Goal: Task Accomplishment & Management: Complete application form

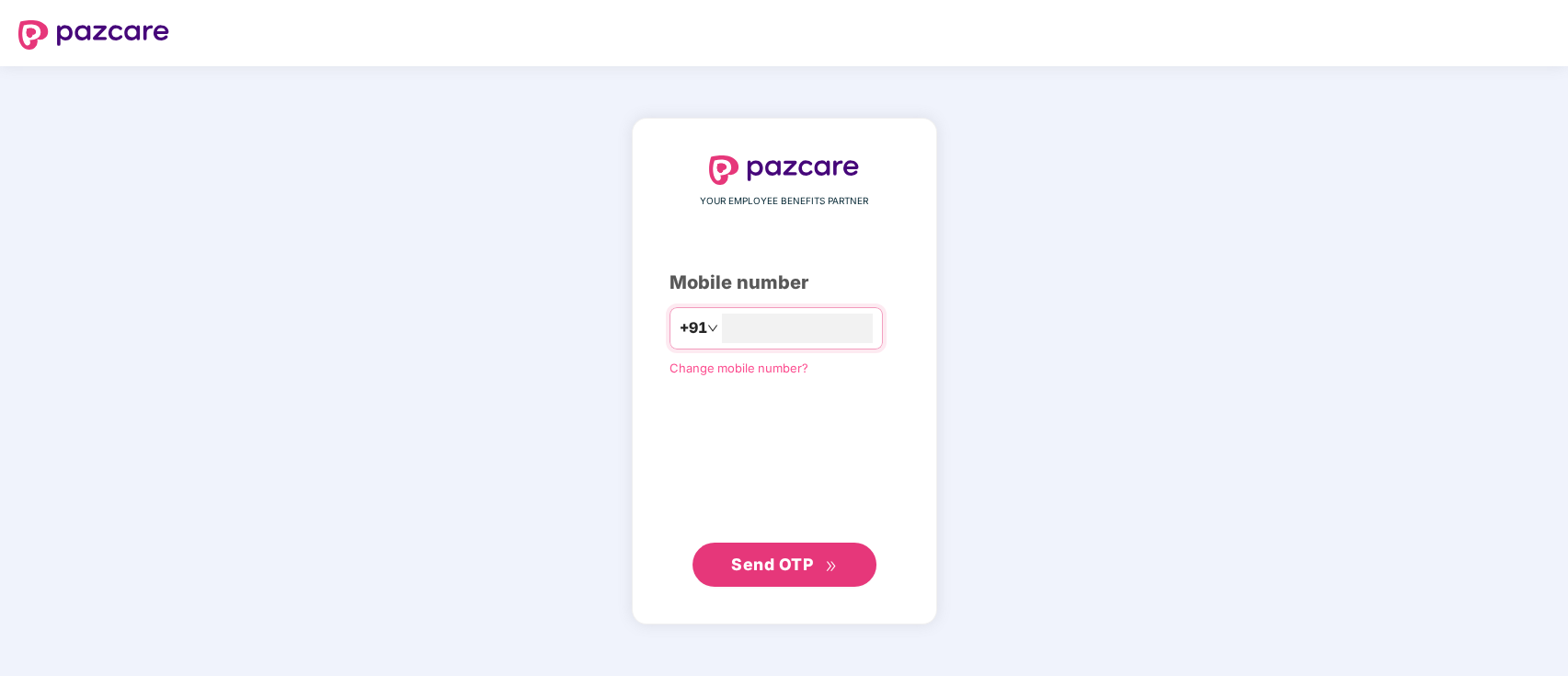
type input "**********"
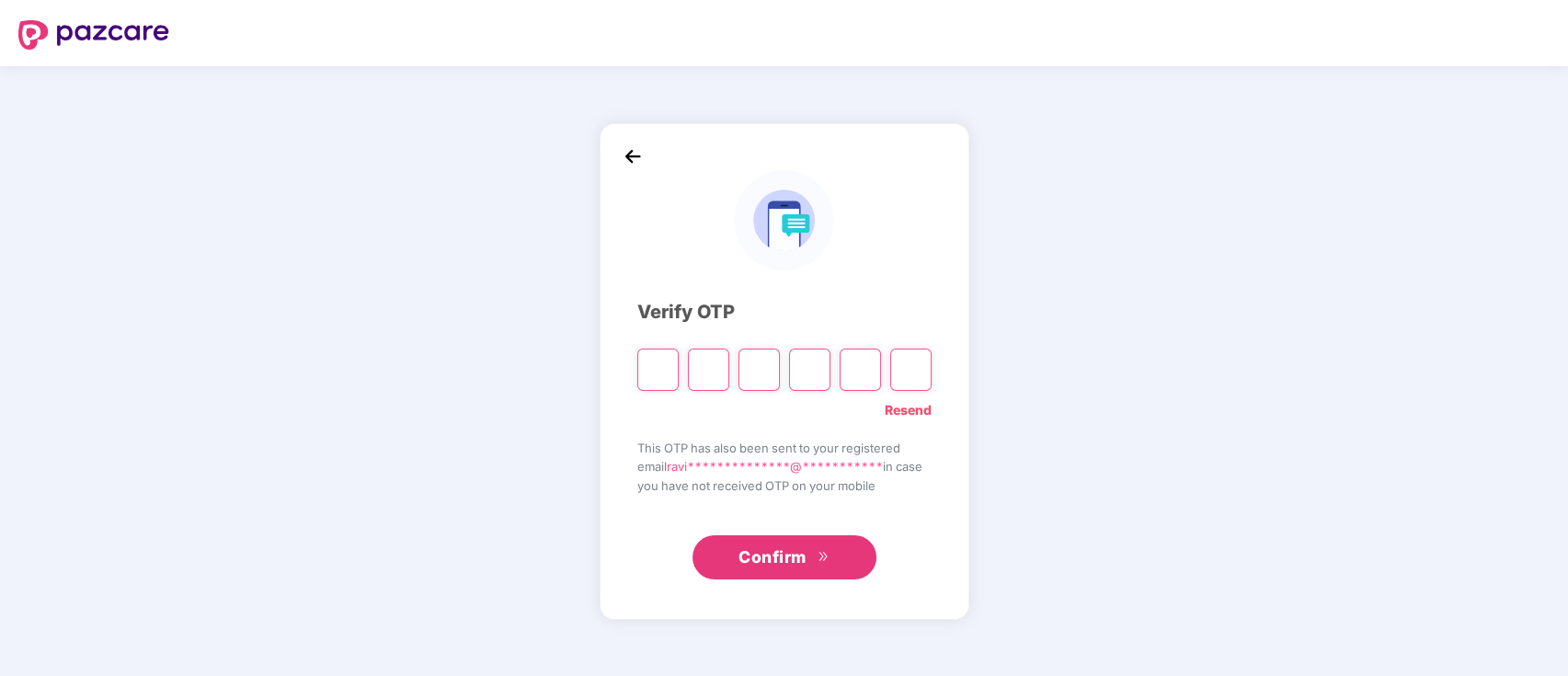
paste input "*"
type input "*"
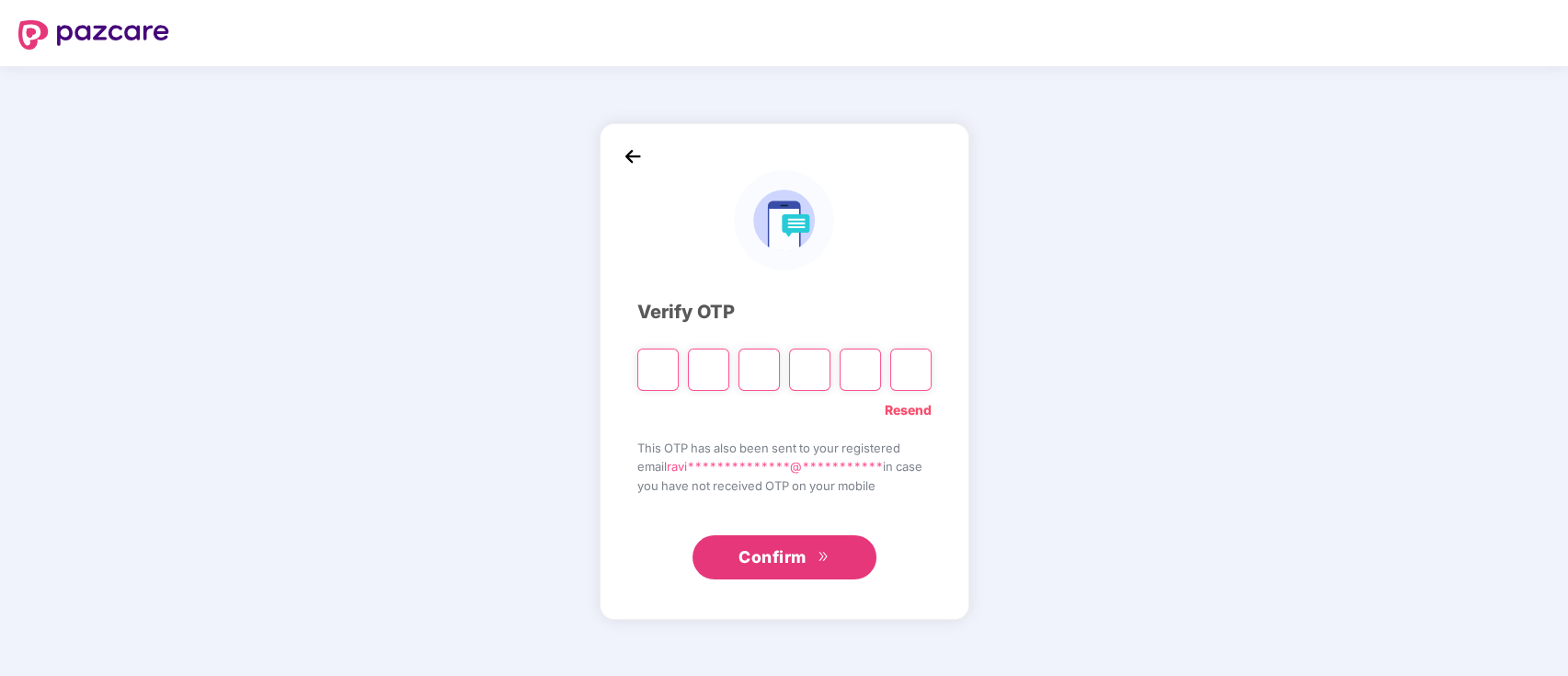
type input "*"
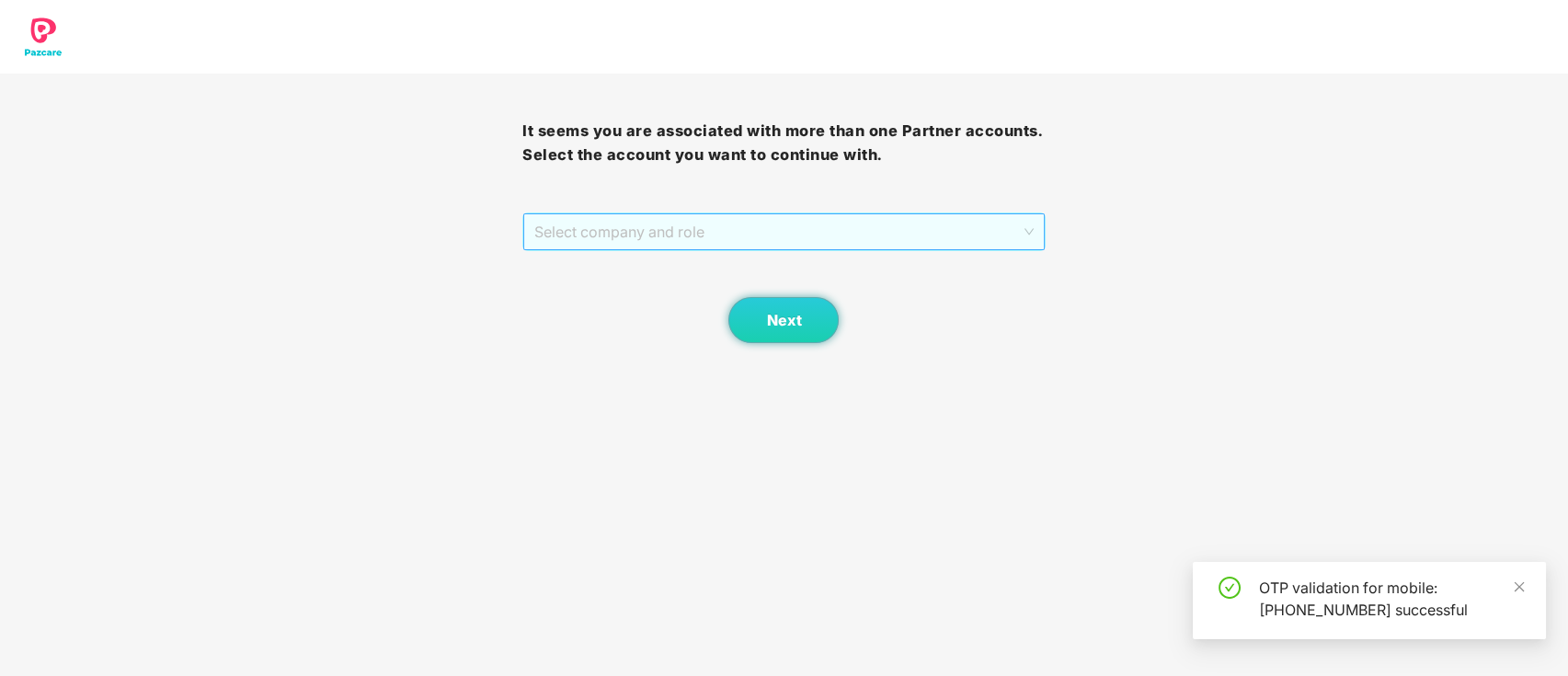
click at [885, 233] on span "Select company and role" at bounding box center [784, 232] width 499 height 35
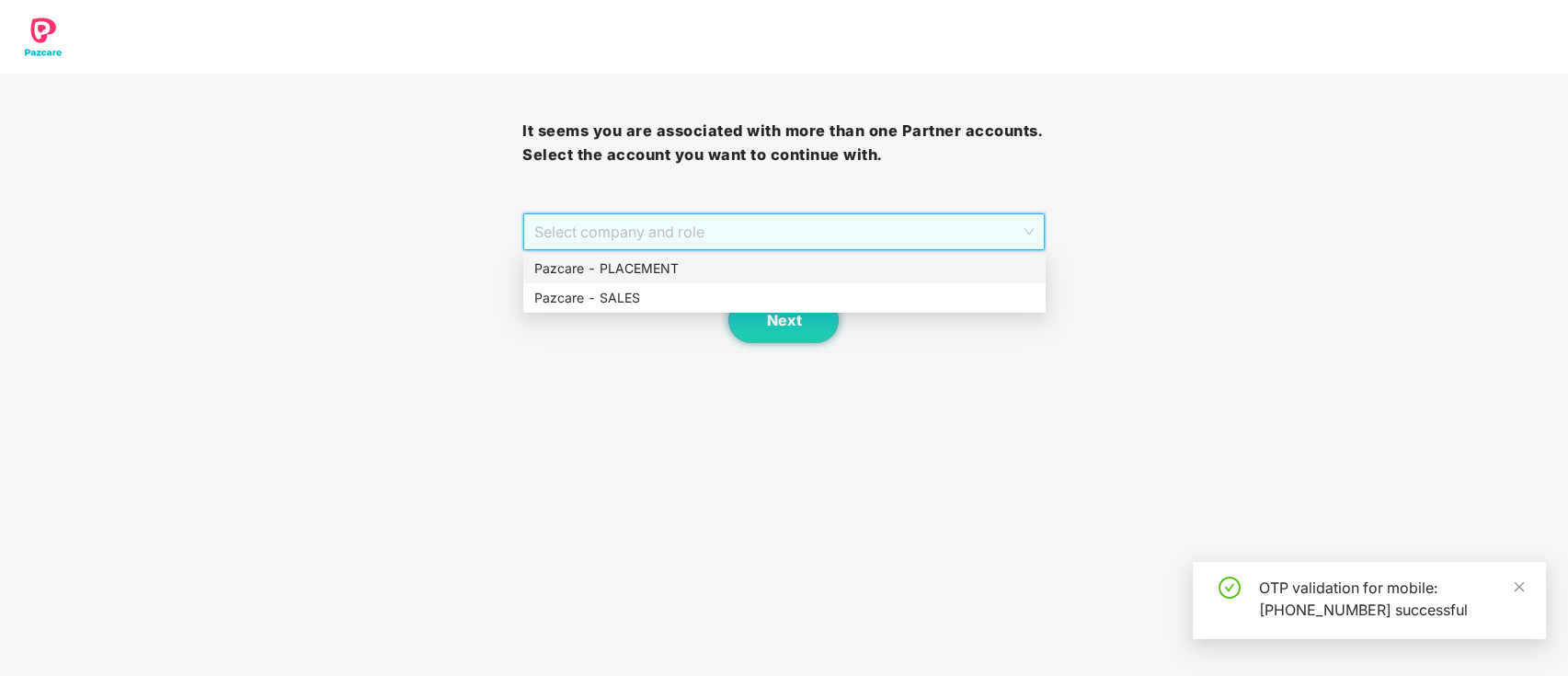
click at [817, 266] on div "Pazcare - PLACEMENT" at bounding box center [784, 268] width 500 height 21
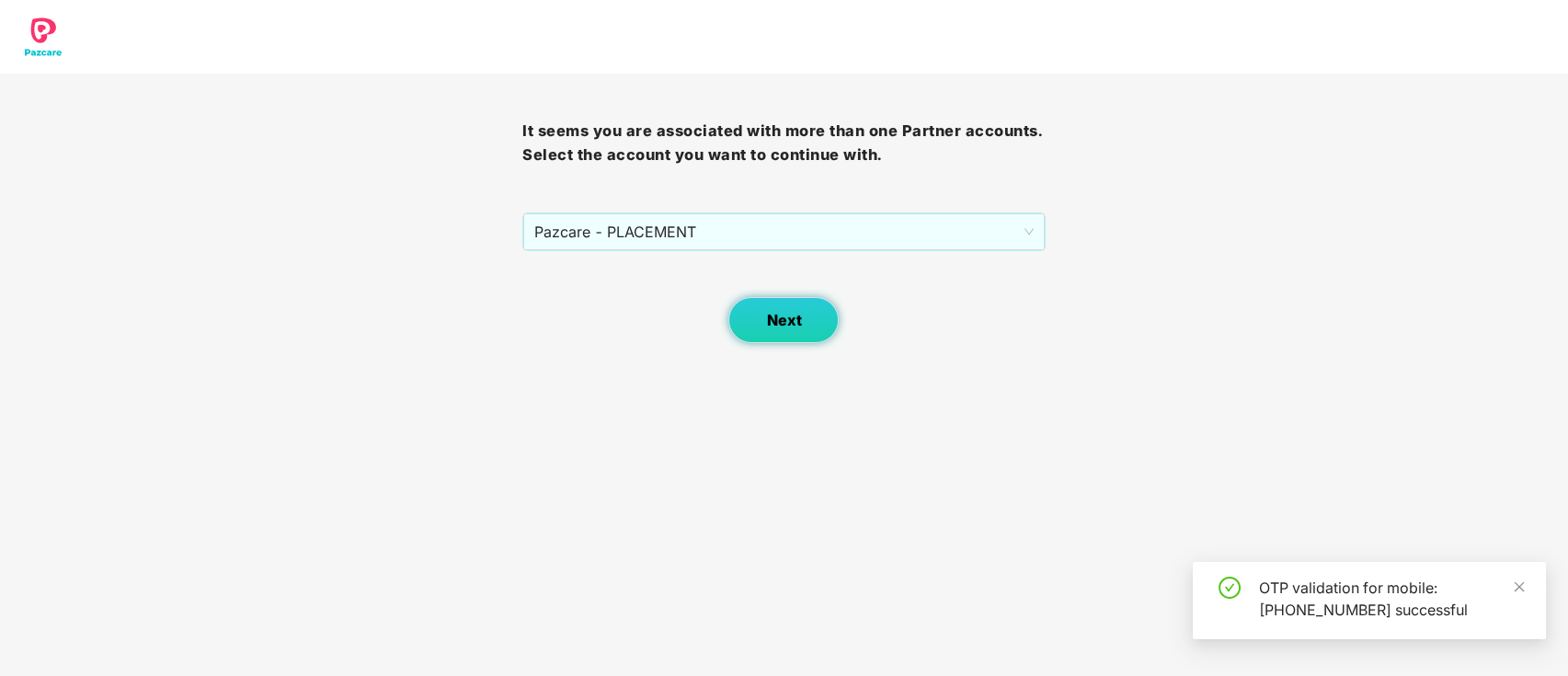
click at [805, 310] on button "Next" at bounding box center [784, 319] width 111 height 46
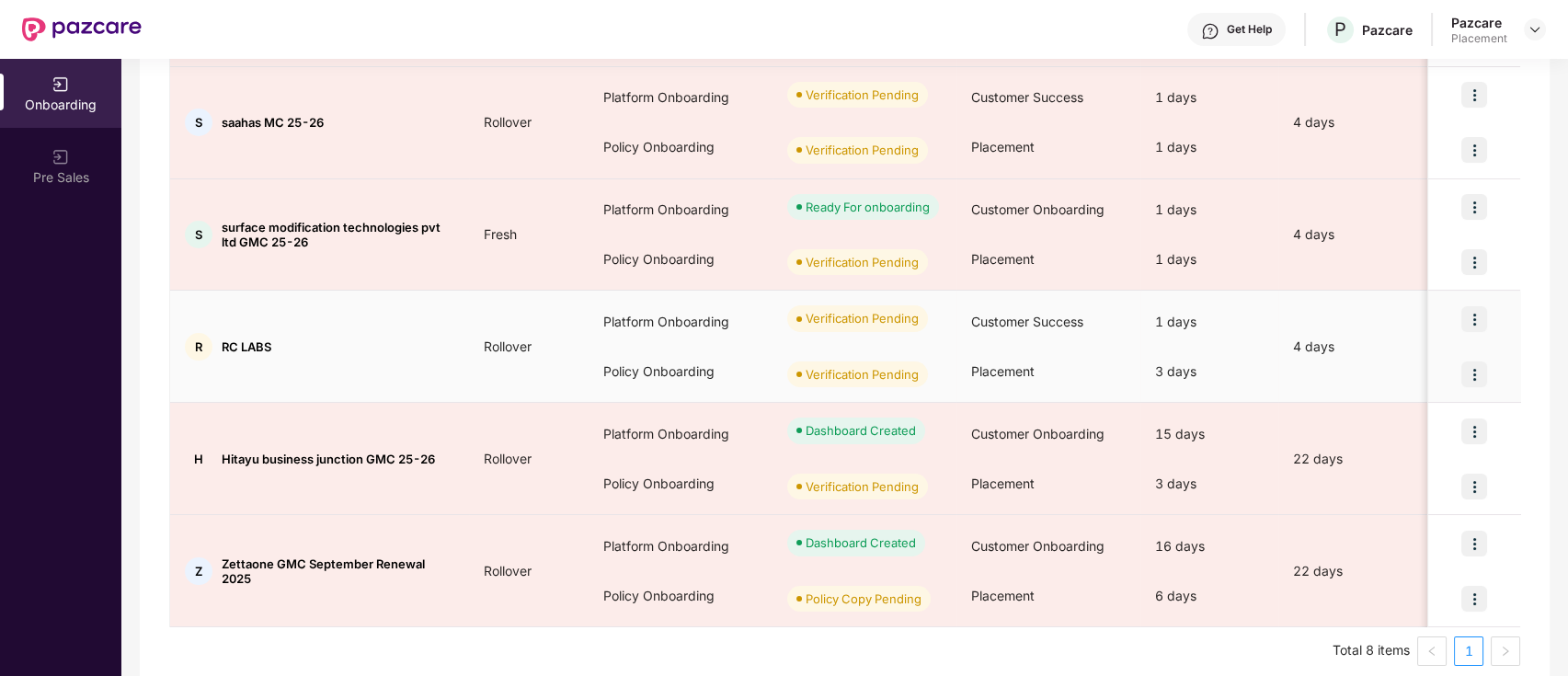
scroll to position [641, 0]
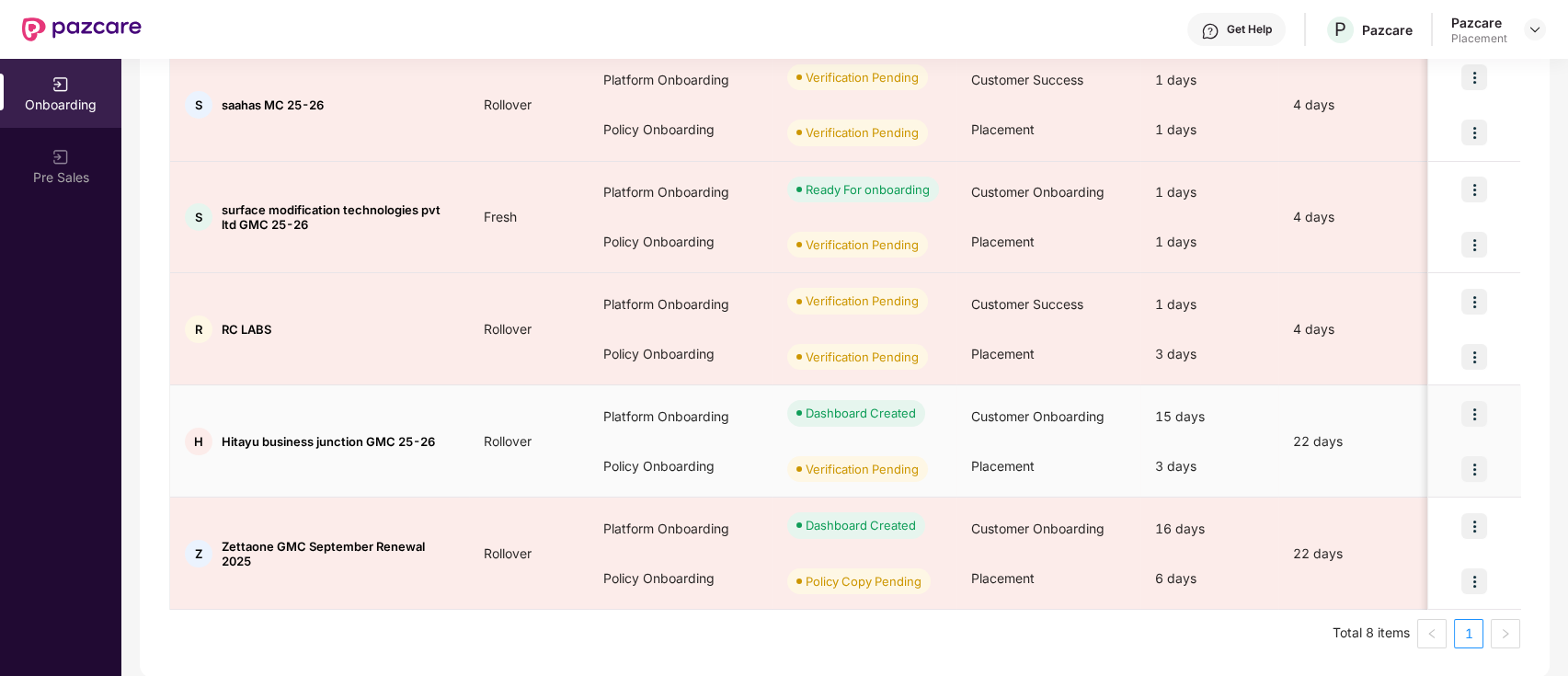
click at [364, 436] on span "Hitayu business junction GMC 25-26" at bounding box center [328, 441] width 214 height 15
drag, startPoint x: 364, startPoint y: 436, endPoint x: 229, endPoint y: 432, distance: 135.1
click at [229, 434] on span "Hitayu business junction GMC 25-26" at bounding box center [328, 441] width 214 height 15
copy span "Hitayu business junction"
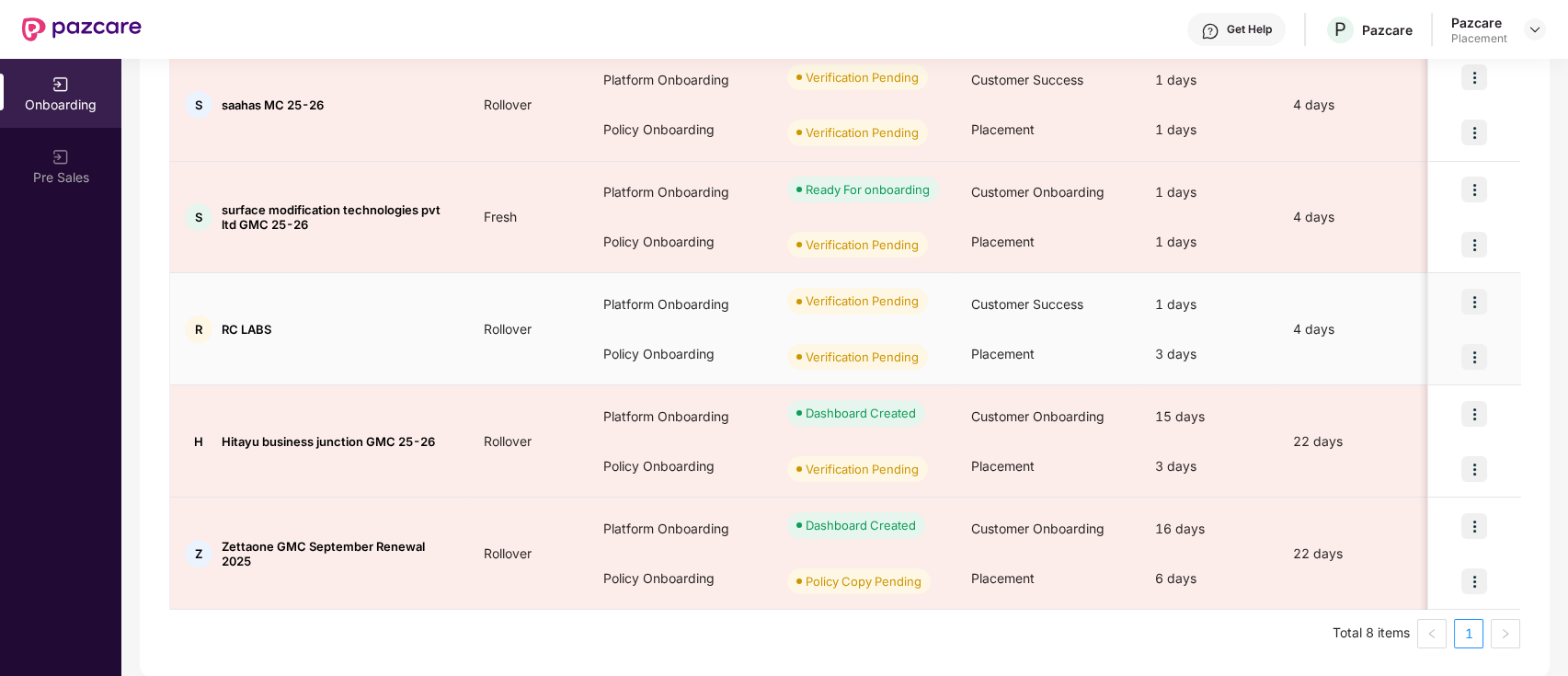
click at [283, 327] on div "R RC LABS" at bounding box center [319, 329] width 299 height 27
click at [271, 325] on span "RC LABS" at bounding box center [246, 329] width 50 height 15
drag, startPoint x: 271, startPoint y: 325, endPoint x: 217, endPoint y: 326, distance: 54.0
click at [217, 326] on div "R RC LABS" at bounding box center [319, 329] width 299 height 27
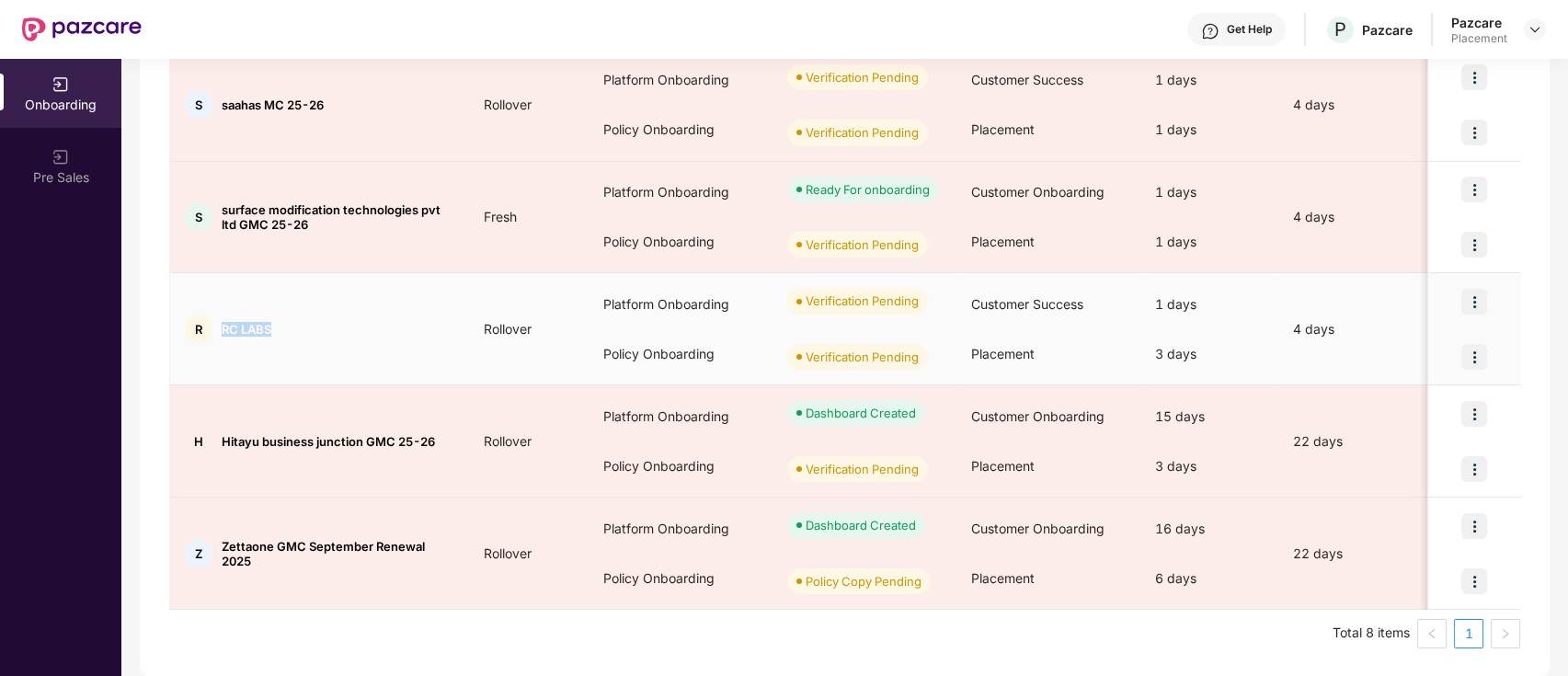
copy span "RC LABS"
click at [547, 362] on td "Rollover" at bounding box center [529, 329] width 119 height 113
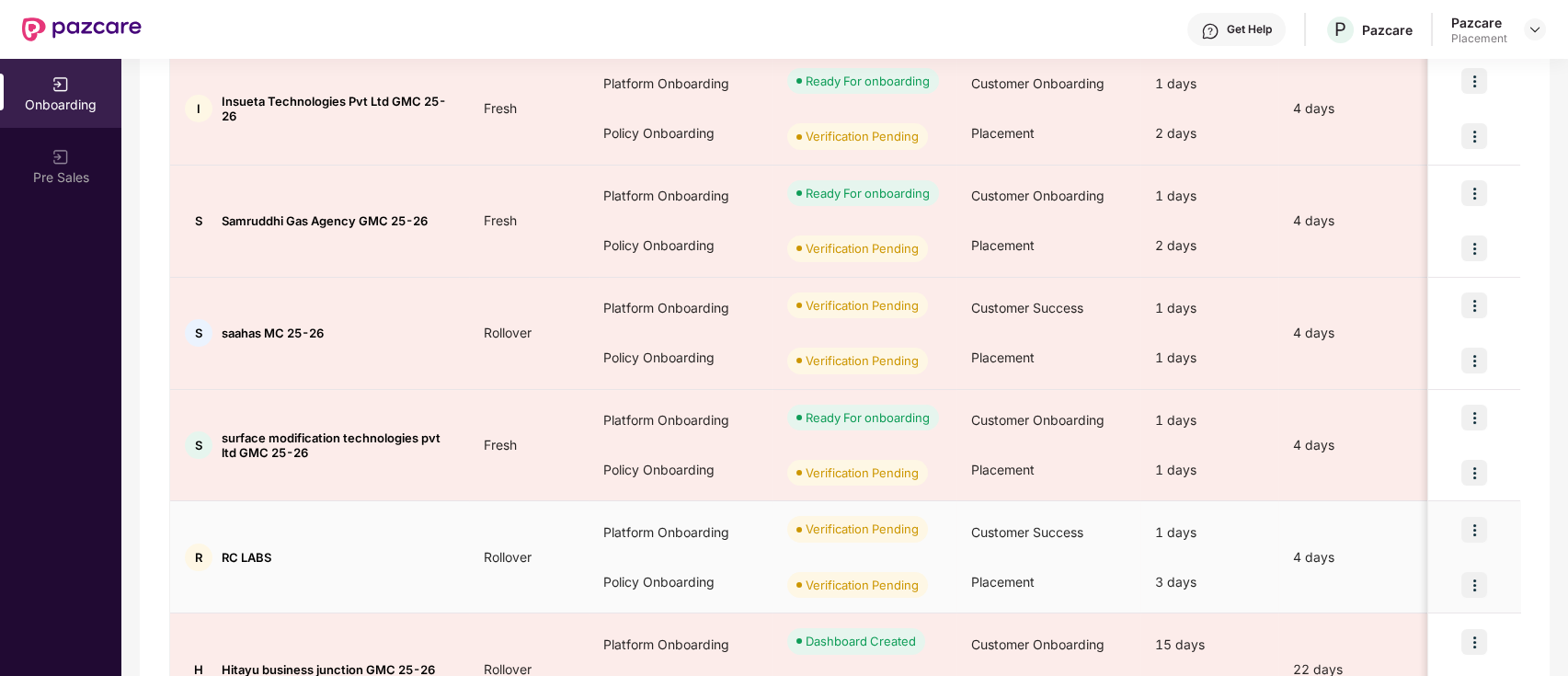
scroll to position [441, 0]
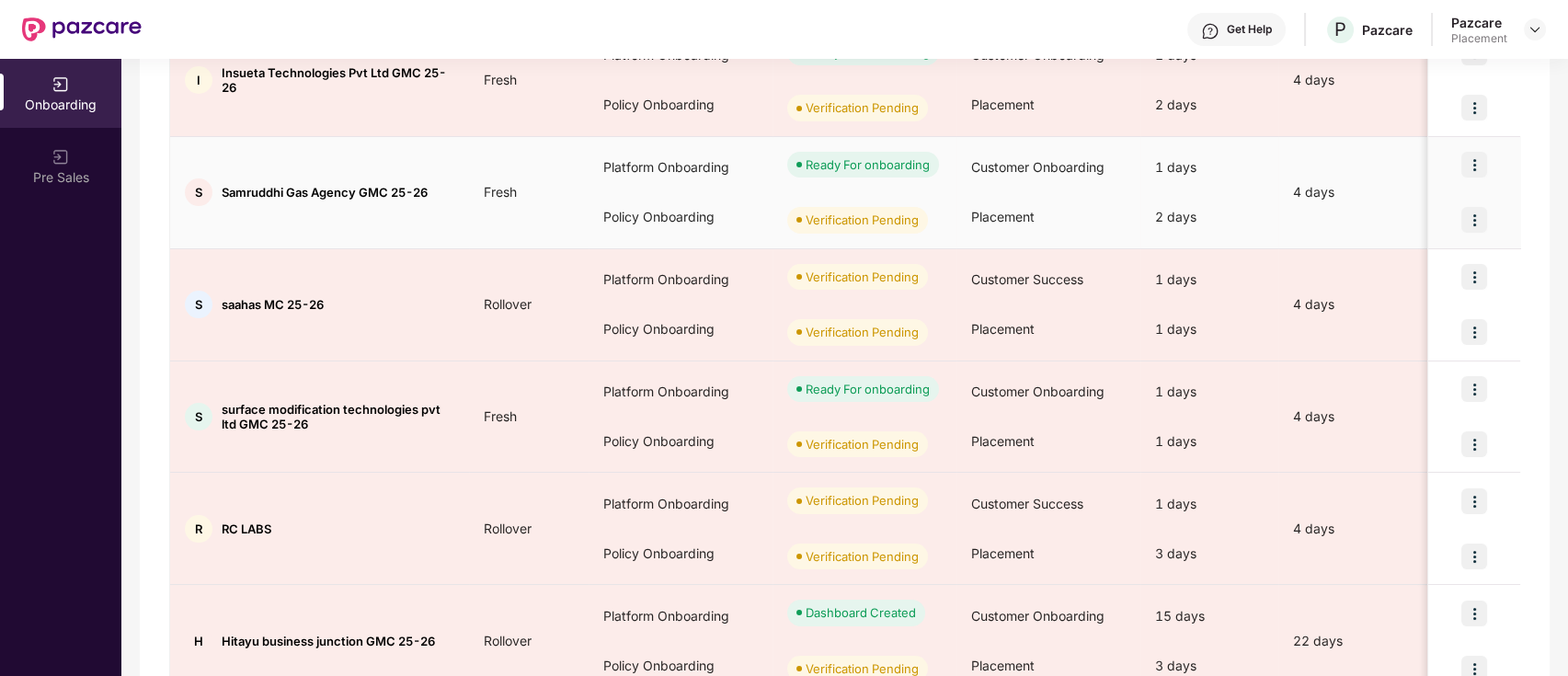
click at [441, 189] on div "S Samruddhi Gas Agency GMC 25-26" at bounding box center [319, 192] width 299 height 27
drag, startPoint x: 441, startPoint y: 189, endPoint x: 220, endPoint y: 180, distance: 221.2
click at [220, 180] on div "S Samruddhi Gas Agency GMC 25-26" at bounding box center [319, 192] width 299 height 27
copy span "Samruddhi Gas Agency GMC 25-26"
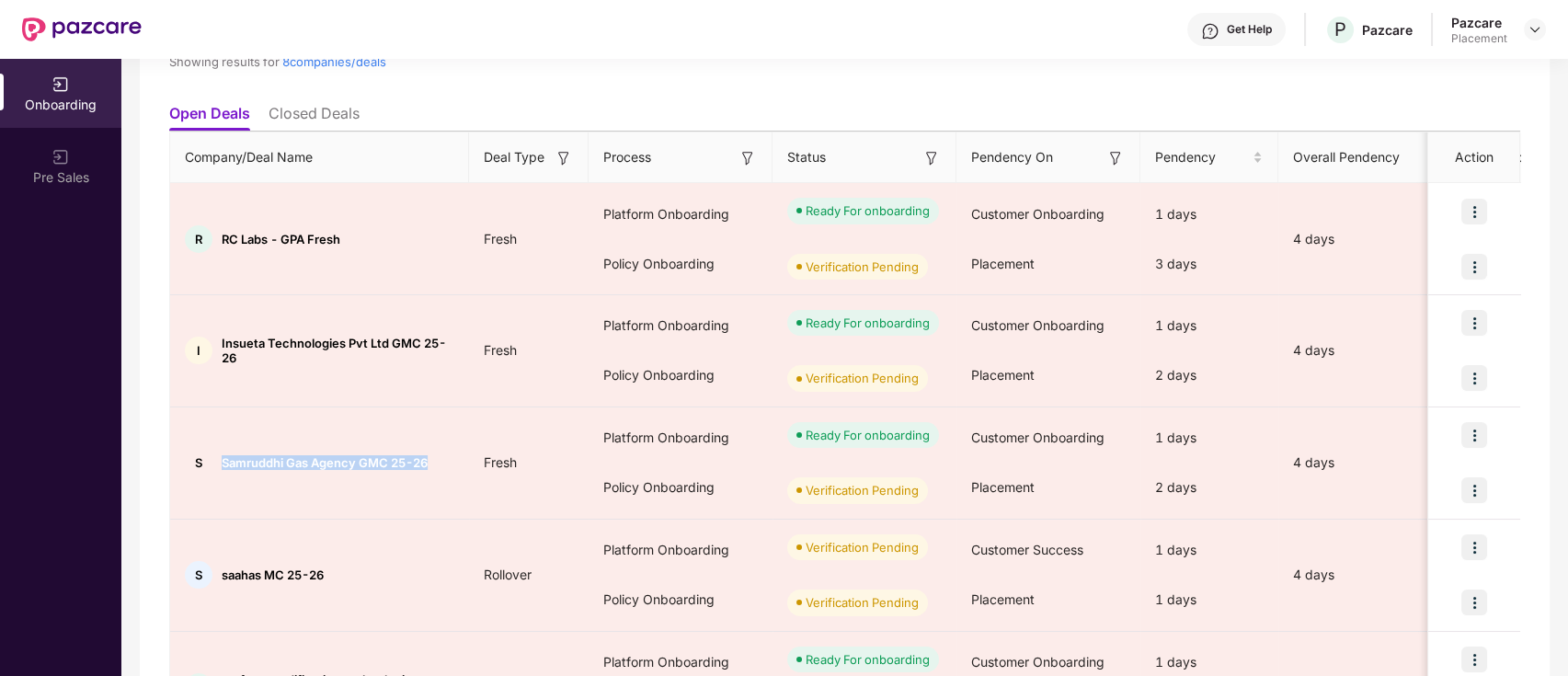
scroll to position [169, 0]
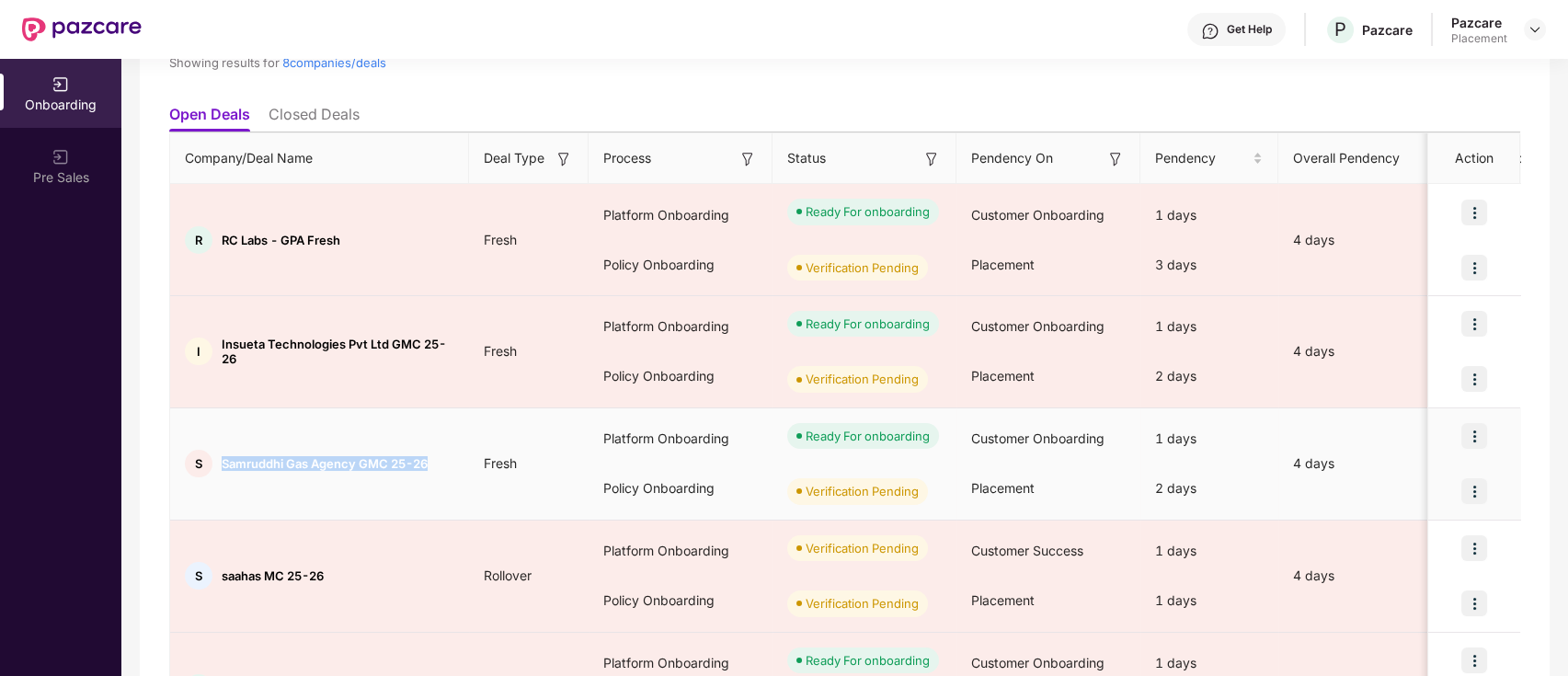
click at [414, 497] on td "S Samruddhi Gas Agency GMC 25-26" at bounding box center [319, 464] width 299 height 113
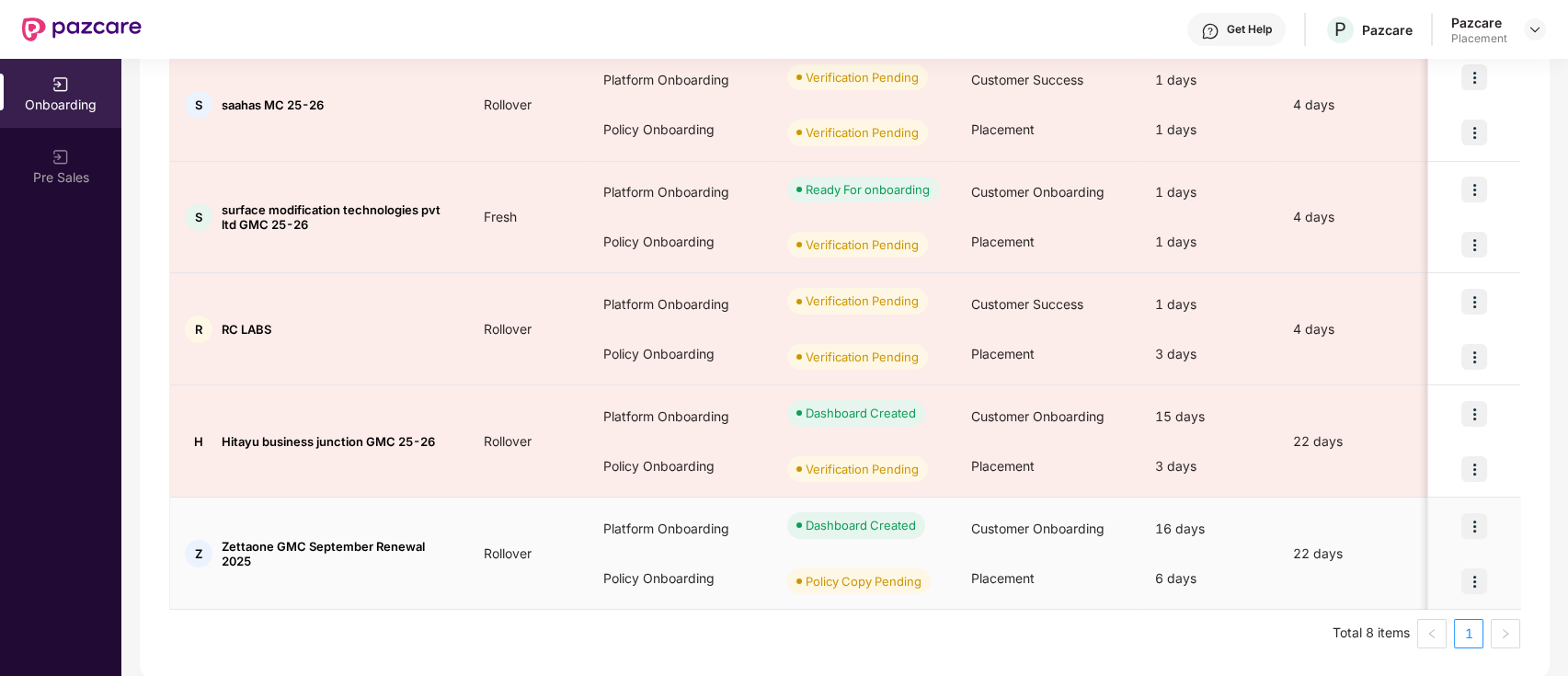
scroll to position [0, 0]
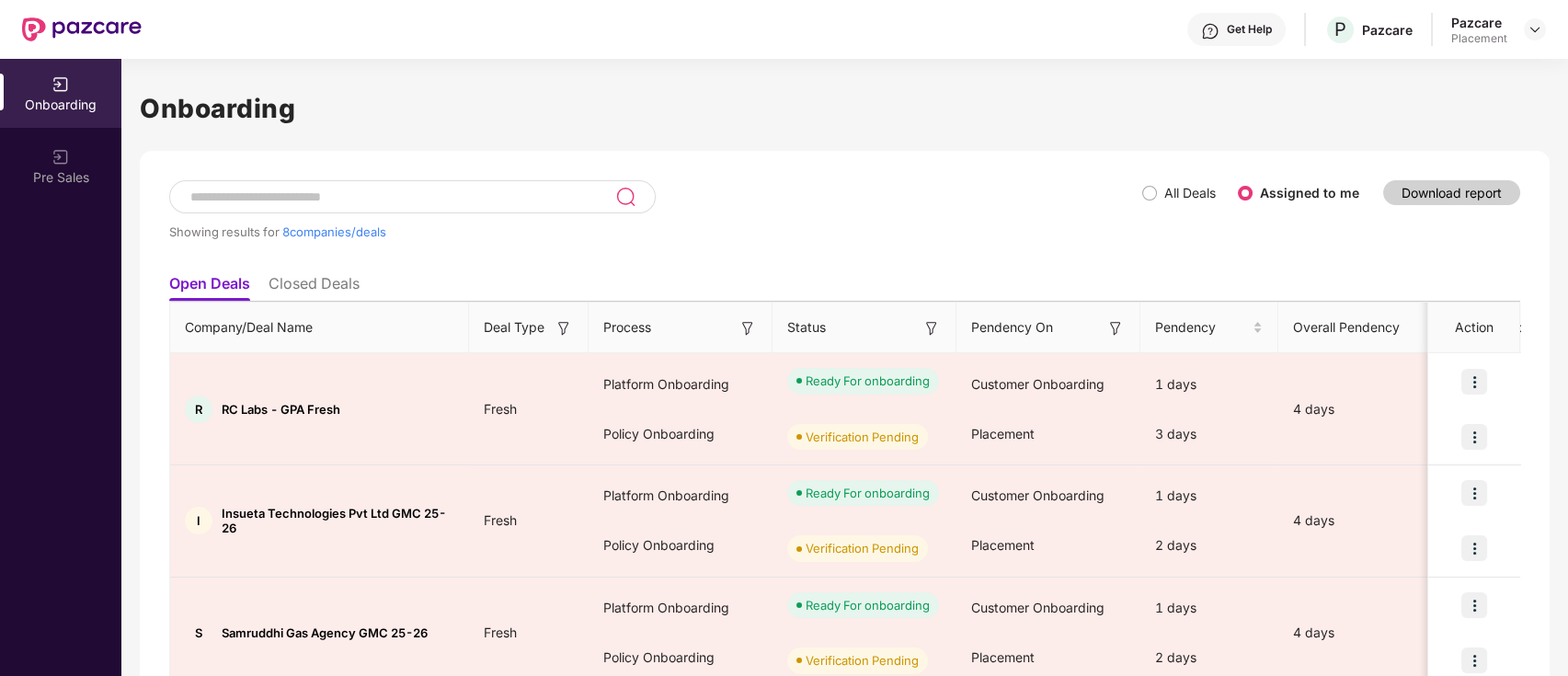
click at [1143, 184] on label "All Deals" at bounding box center [1183, 193] width 81 height 21
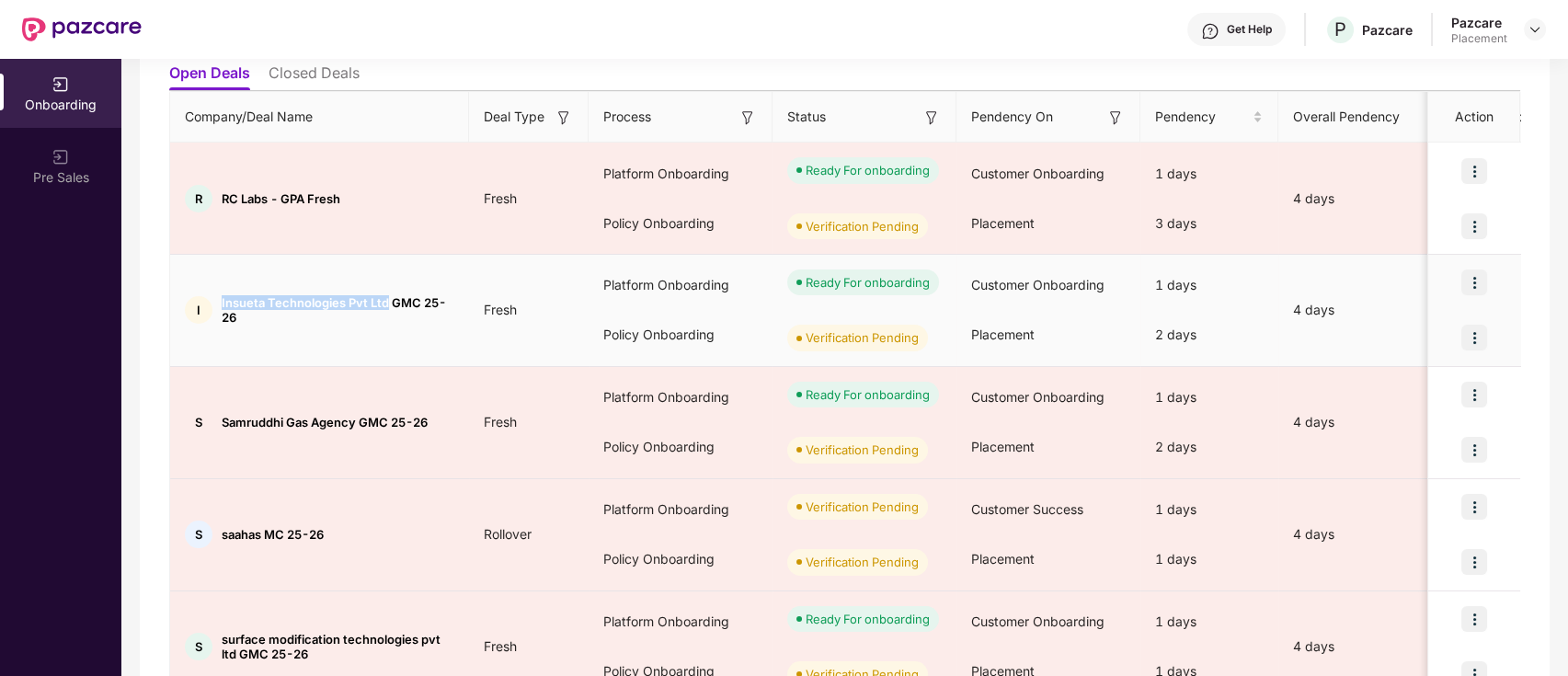
drag, startPoint x: 219, startPoint y: 296, endPoint x: 386, endPoint y: 300, distance: 167.0
click at [386, 300] on div "I Insueta Technologies Pvt Ltd GMC 25-26" at bounding box center [319, 310] width 299 height 29
copy span "Insueta Technologies Pvt Ltd"
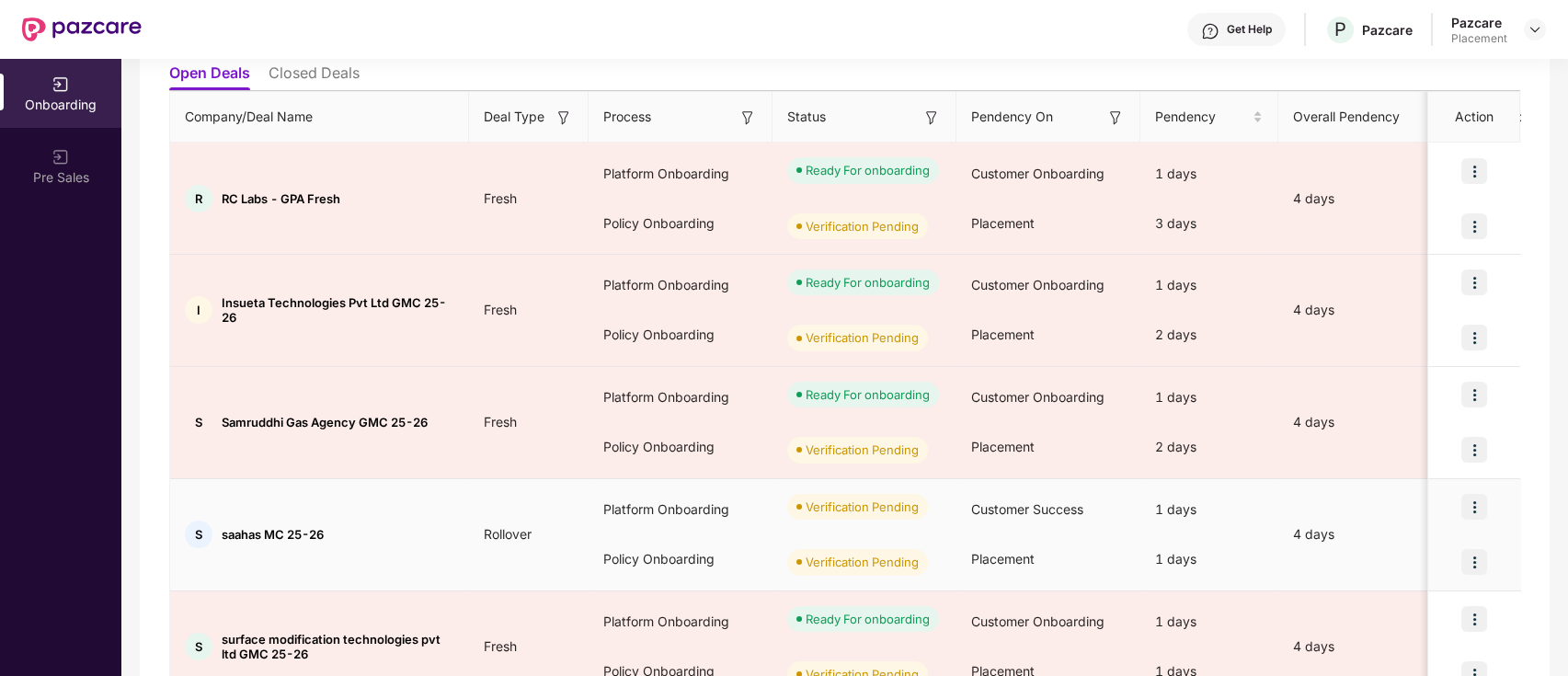
click at [420, 555] on td "S saahas MC 25-26" at bounding box center [319, 535] width 299 height 113
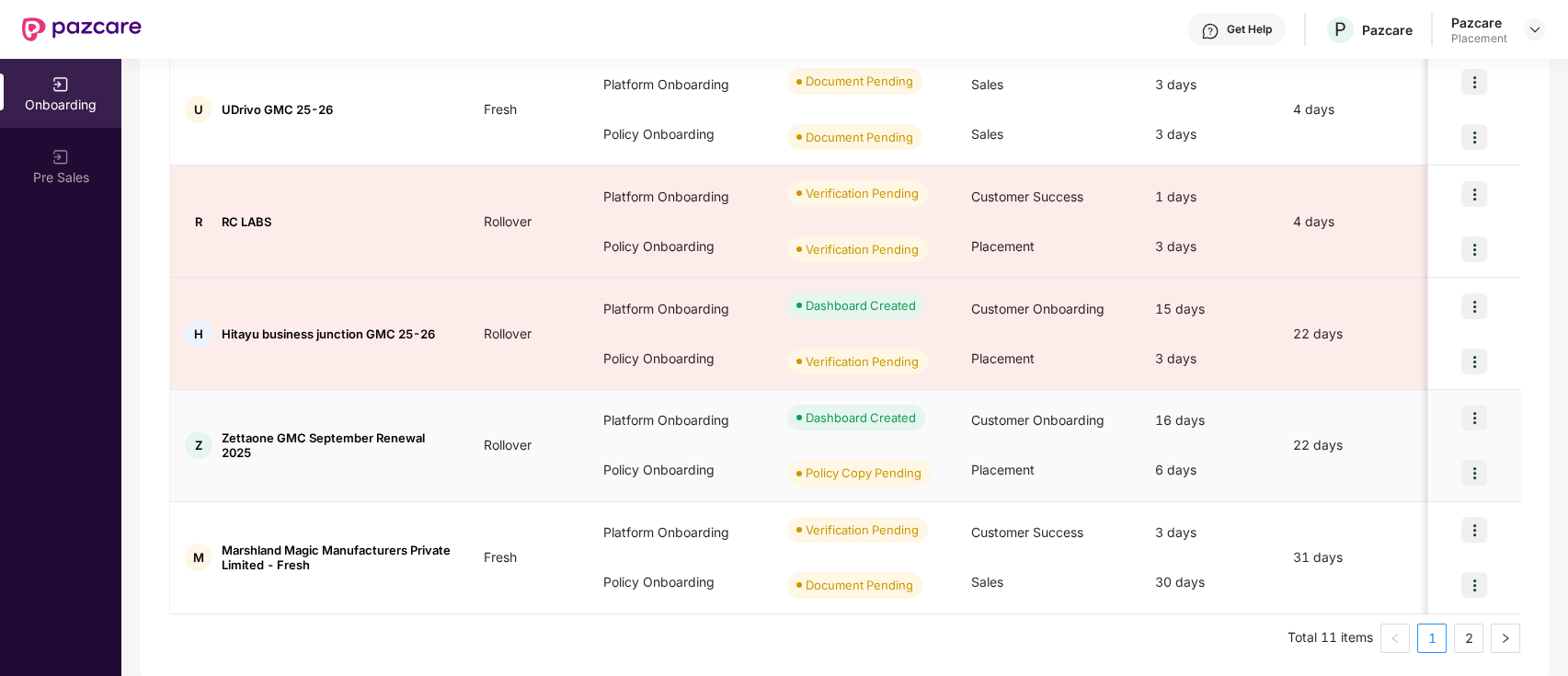
scroll to position [864, 0]
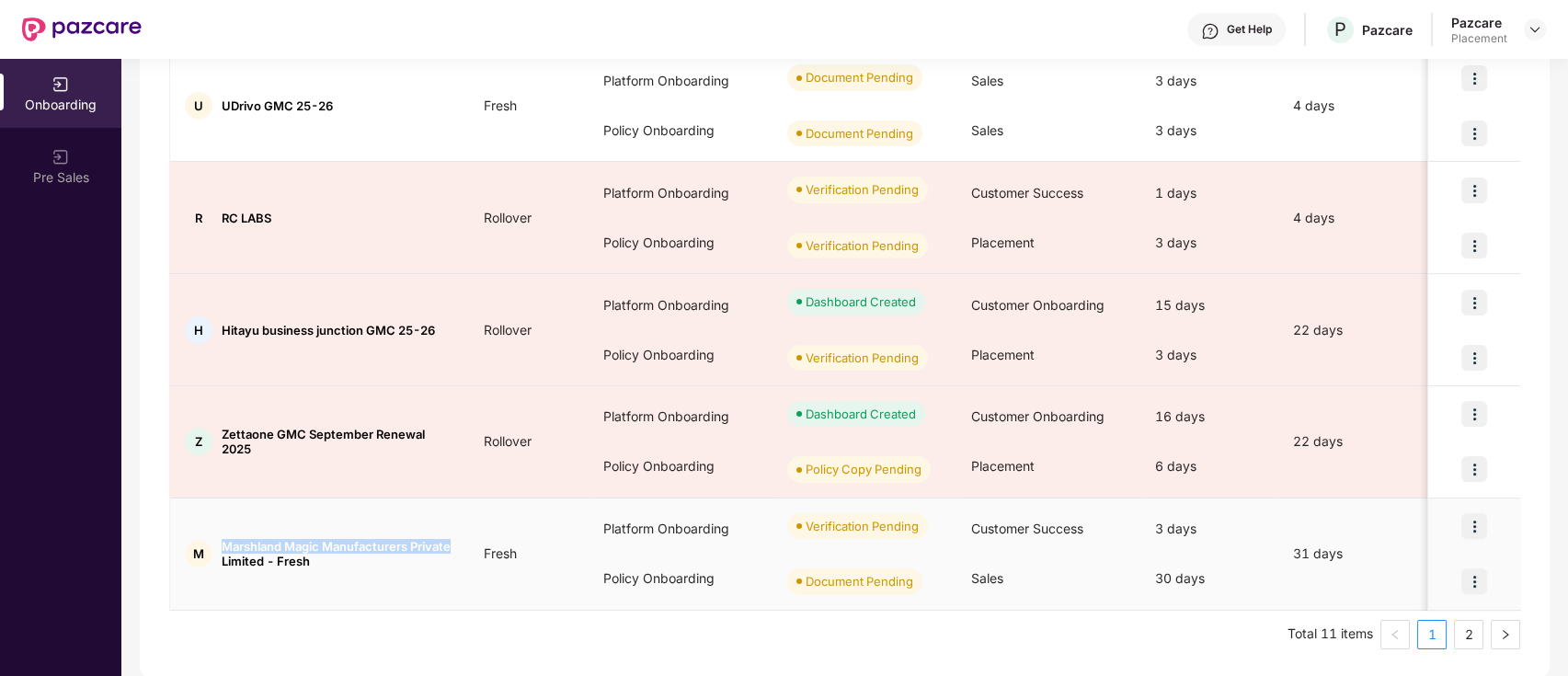
drag, startPoint x: 219, startPoint y: 545, endPoint x: 457, endPoint y: 539, distance: 238.1
click at [457, 539] on div "M Marshland Magic Manufacturers Private Limited - Fresh" at bounding box center [319, 554] width 299 height 29
copy span "Marshland Magic Manufacturers Private"
click at [1112, 626] on ul "Total 11 items 1 2" at bounding box center [845, 635] width 1352 height 29
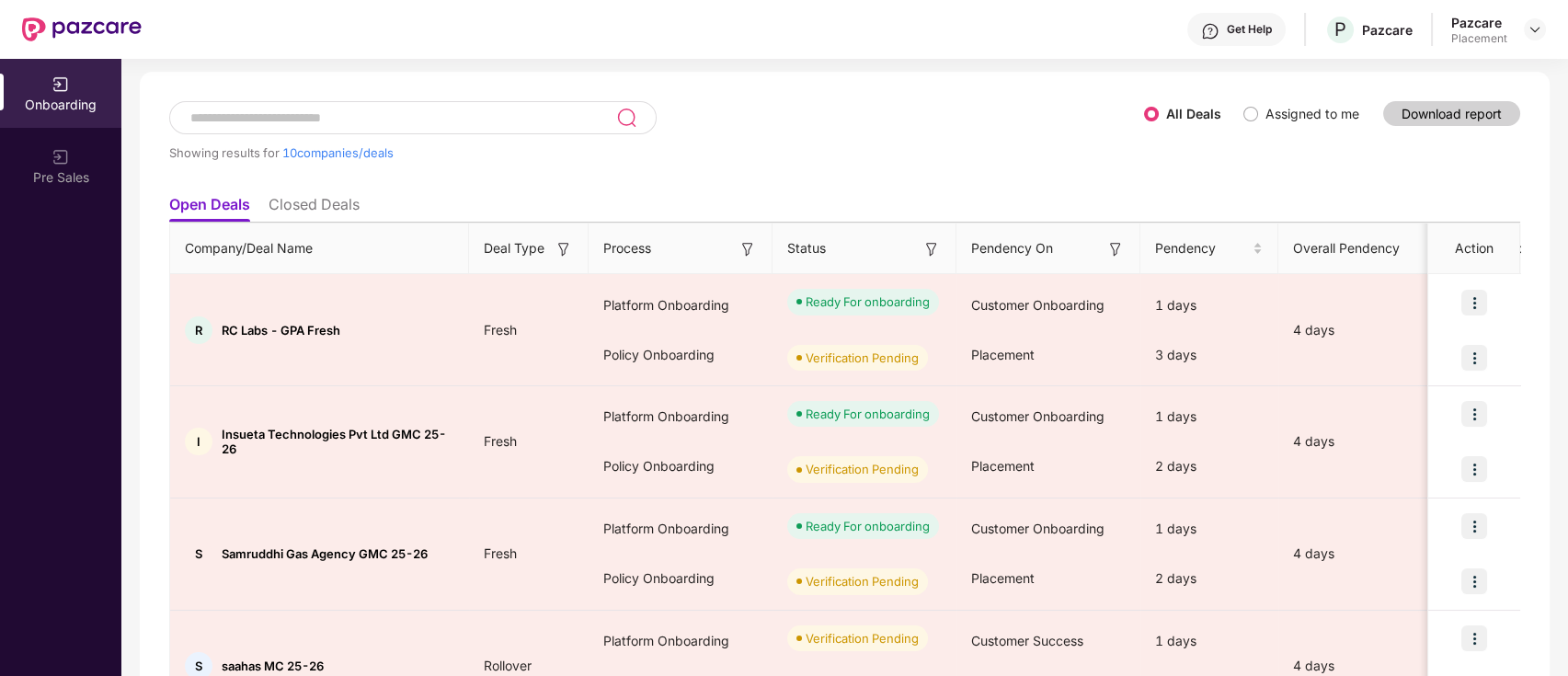
scroll to position [0, 0]
